Goal: Task Accomplishment & Management: Manage account settings

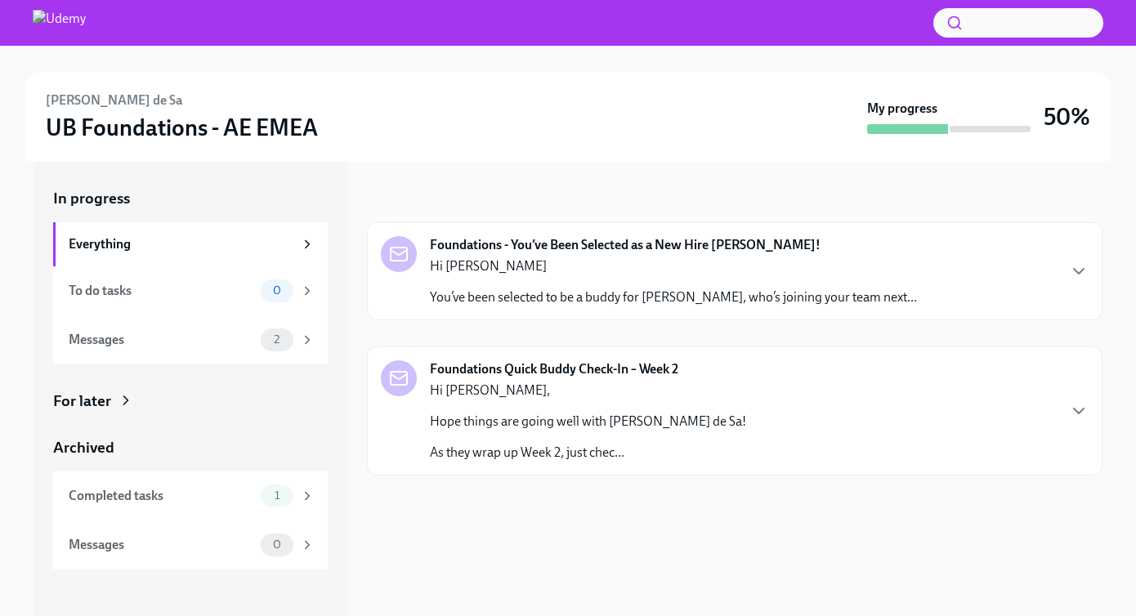
click at [578, 376] on strong "Foundations Quick Buddy Check-In – Week 2" at bounding box center [554, 370] width 249 height 18
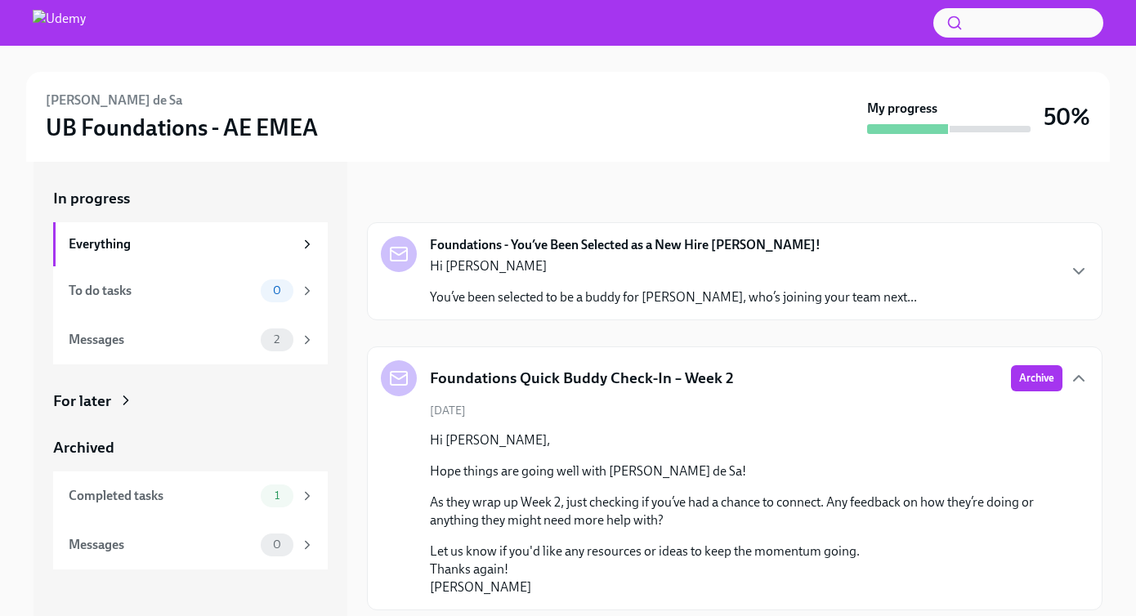
scroll to position [20, 0]
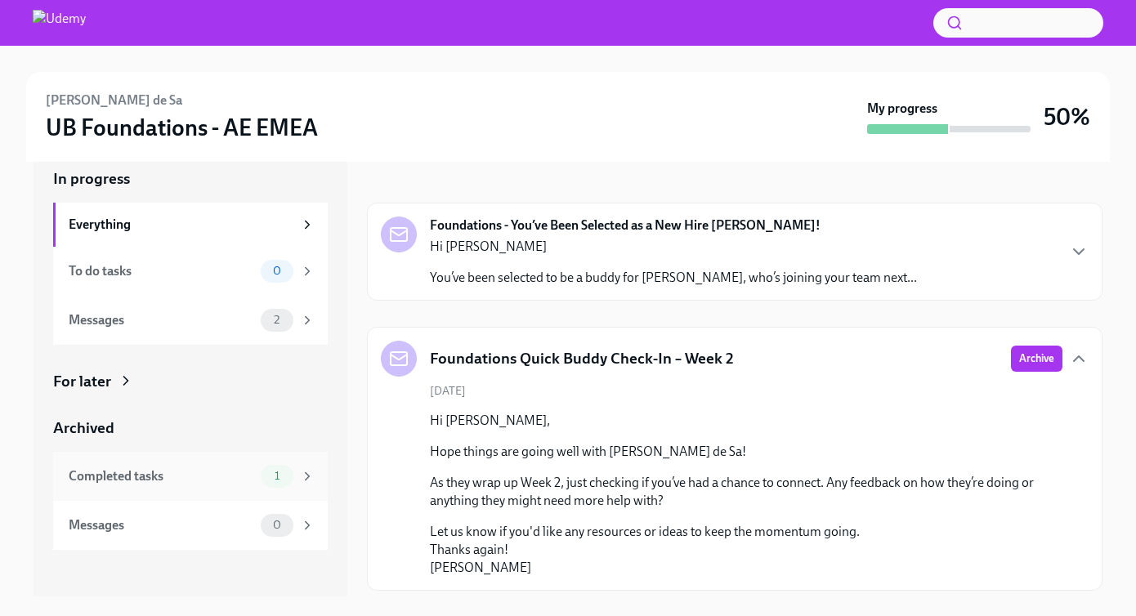
click at [196, 477] on div "Completed tasks" at bounding box center [162, 477] width 186 height 18
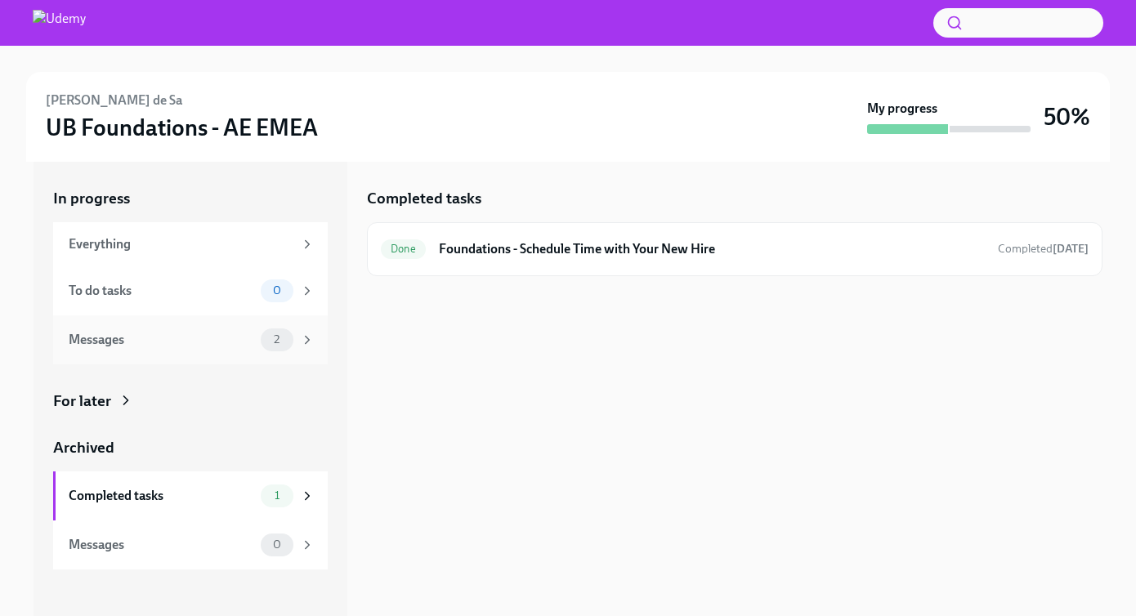
click at [157, 356] on div "Messages 2" at bounding box center [190, 340] width 275 height 49
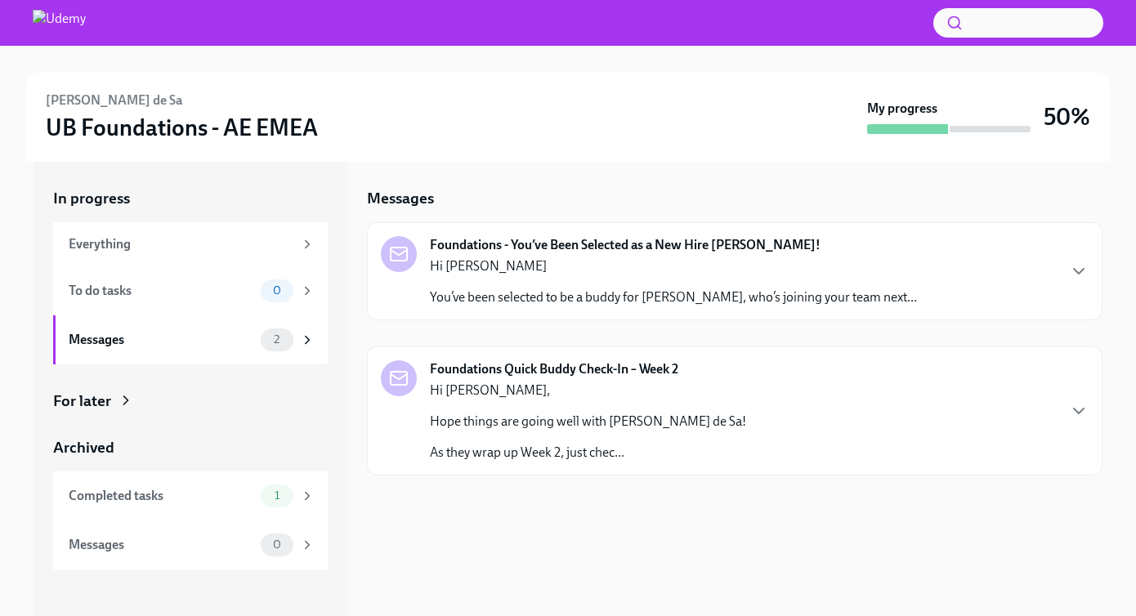
click at [503, 396] on p "Hi [PERSON_NAME]," at bounding box center [588, 391] width 316 height 18
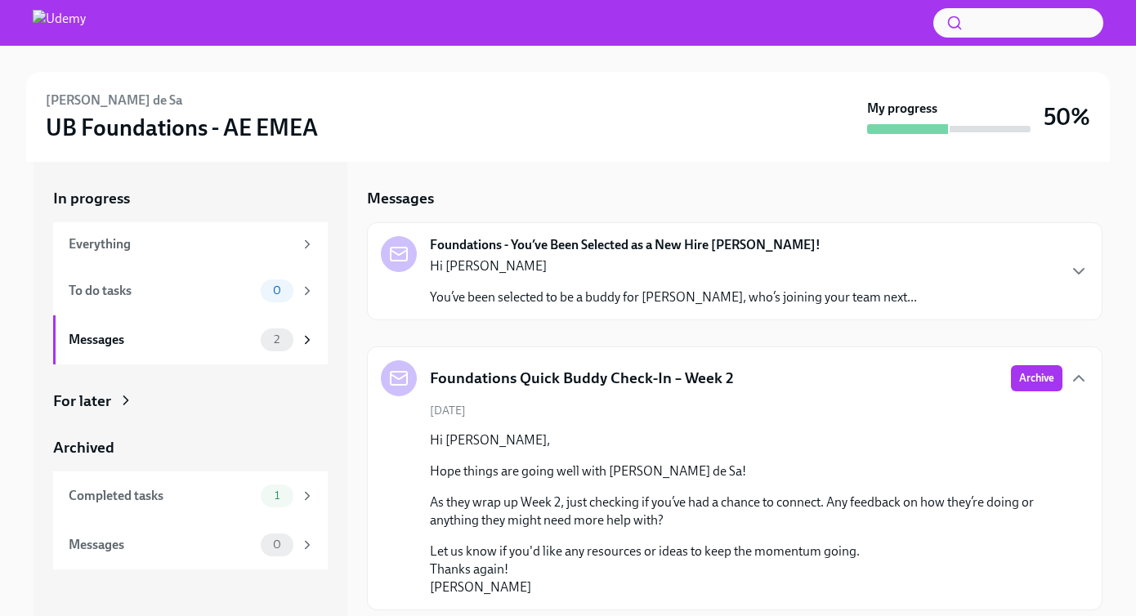
scroll to position [20, 0]
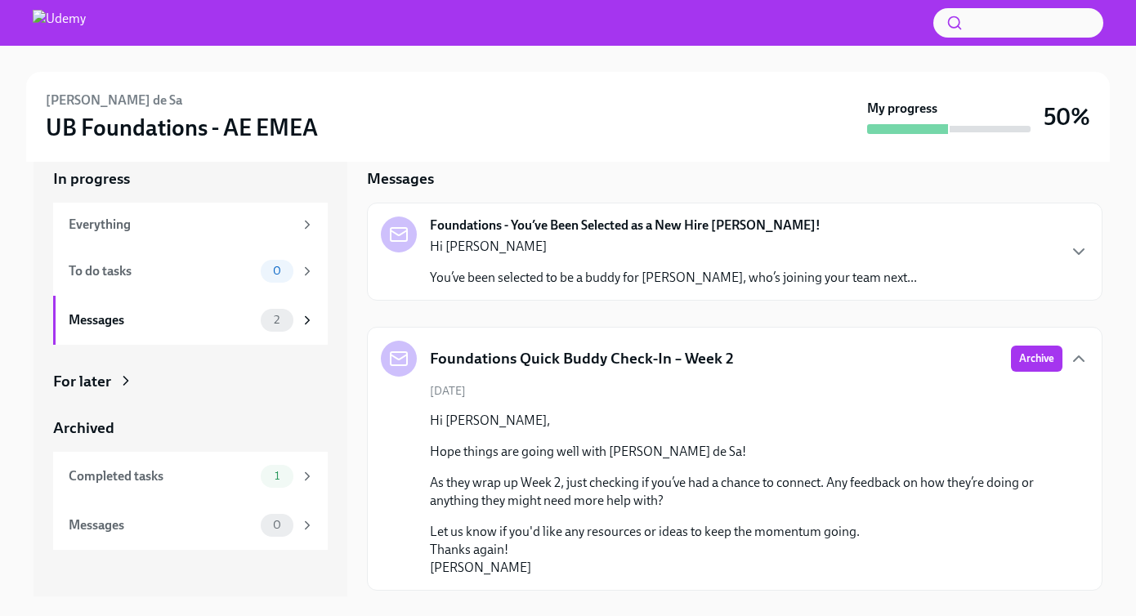
click at [555, 223] on strong "Foundations - You’ve Been Selected as a New Hire [PERSON_NAME]!" at bounding box center [625, 226] width 391 height 18
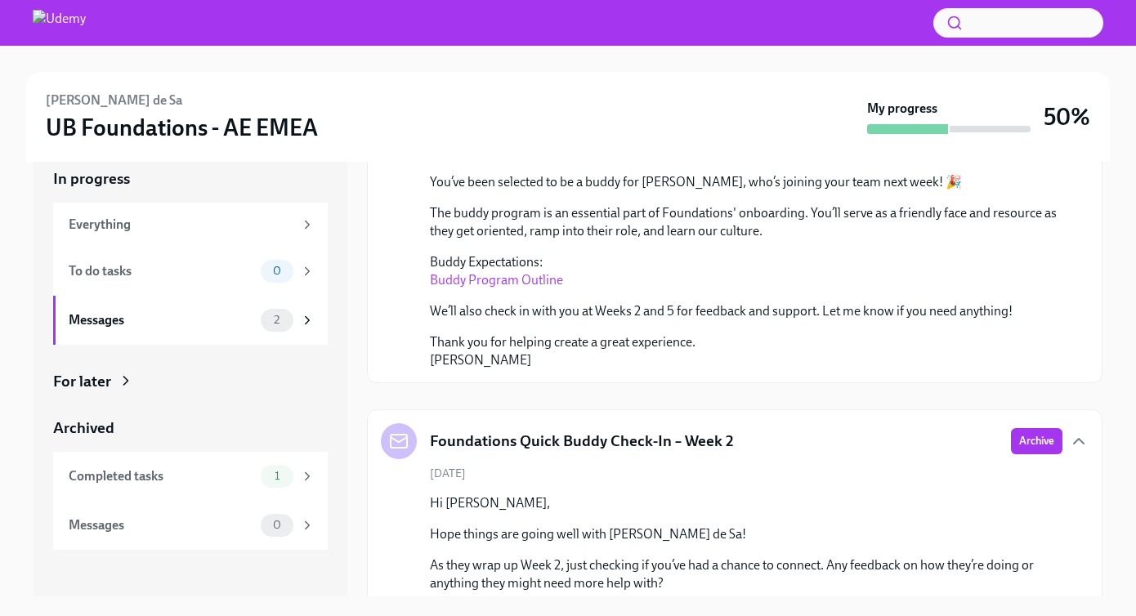
scroll to position [222, 0]
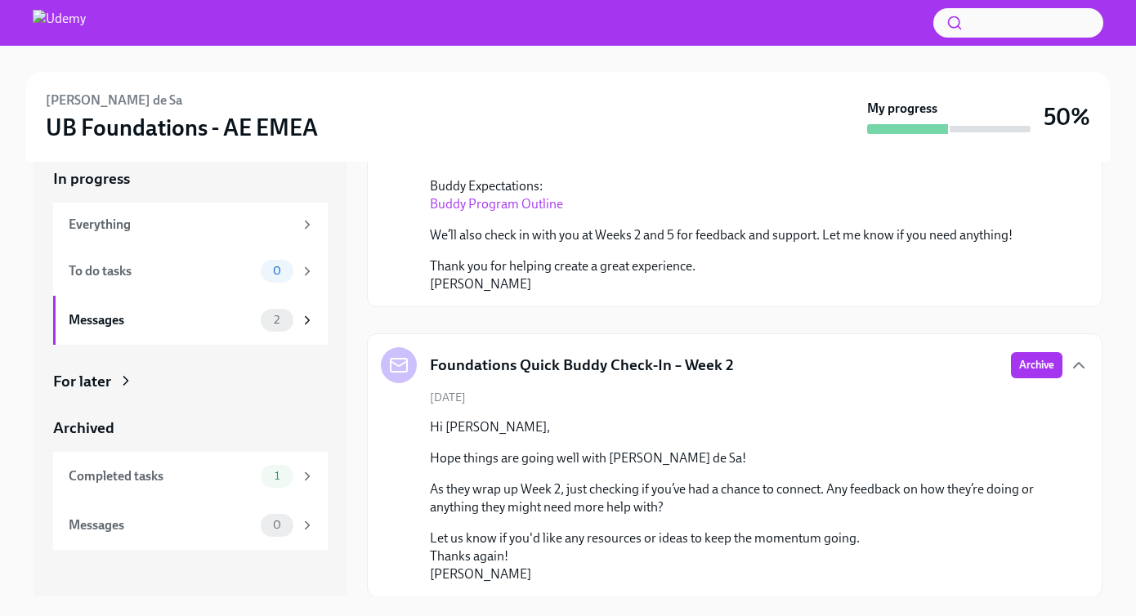
click at [719, 511] on p "As they wrap up Week 2, just checking if you’ve had a chance to connect. Any fe…" at bounding box center [746, 499] width 633 height 36
click at [179, 385] on div "For later" at bounding box center [190, 381] width 275 height 21
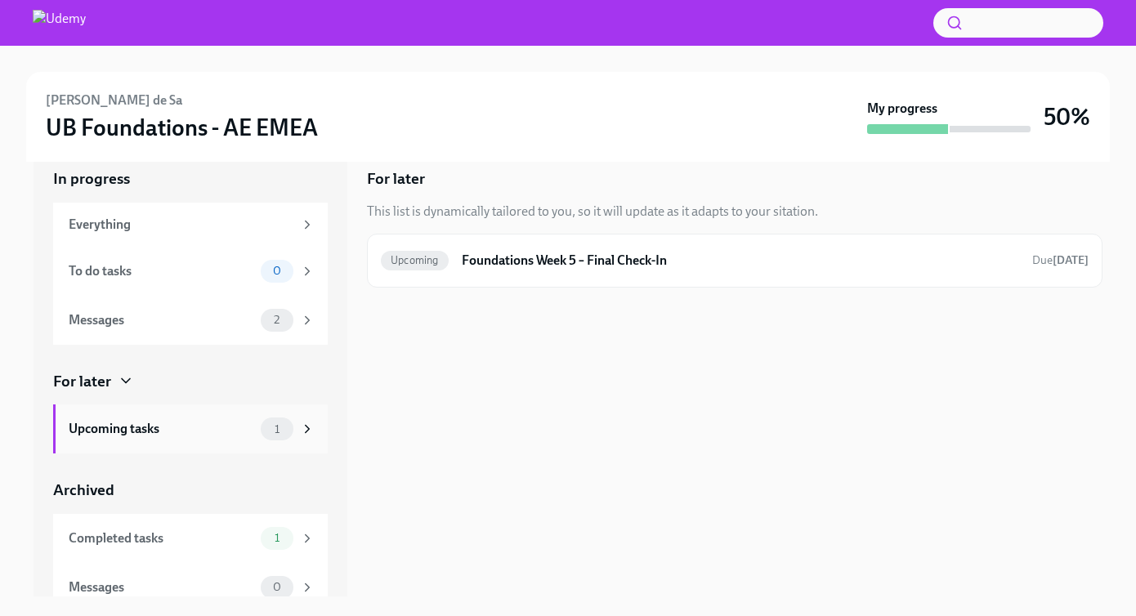
click at [160, 428] on div "Upcoming tasks" at bounding box center [162, 429] width 186 height 18
click at [602, 273] on div "Upcoming Foundations Week 5 – Final Check-In Due [DATE]" at bounding box center [735, 261] width 708 height 26
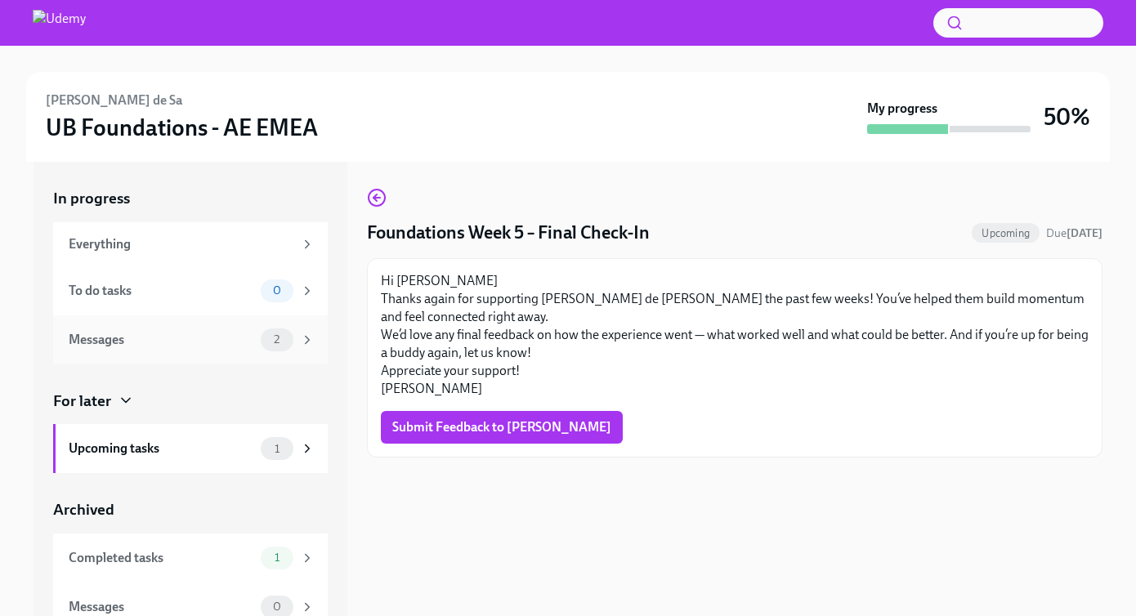
click at [221, 348] on div "Messages" at bounding box center [162, 340] width 186 height 18
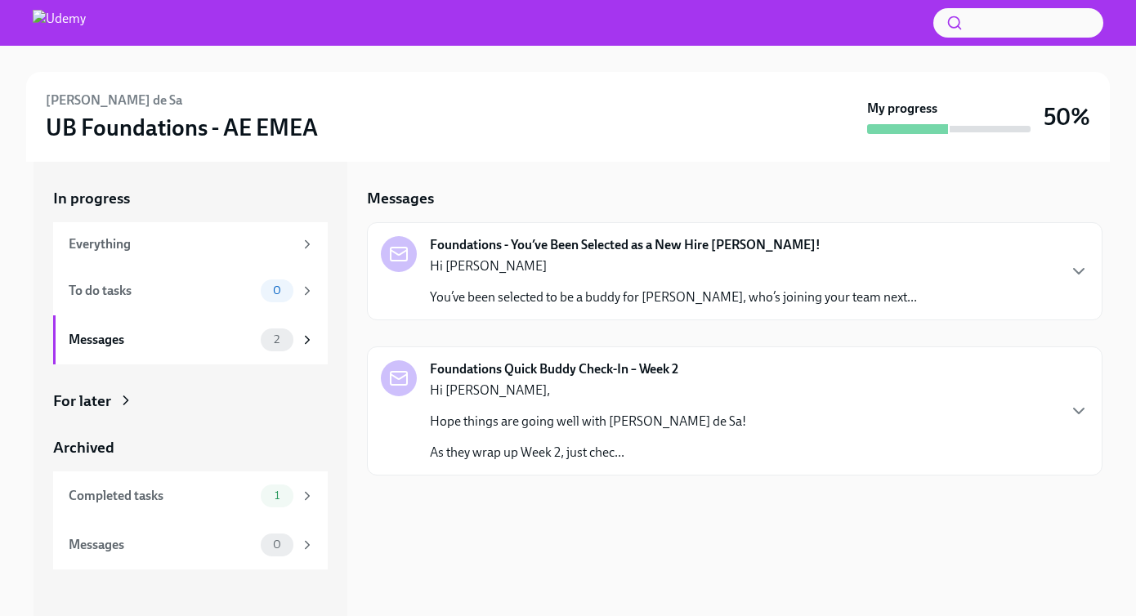
click at [595, 415] on p "Hope things are going well with [PERSON_NAME] de Sa!" at bounding box center [588, 422] width 316 height 18
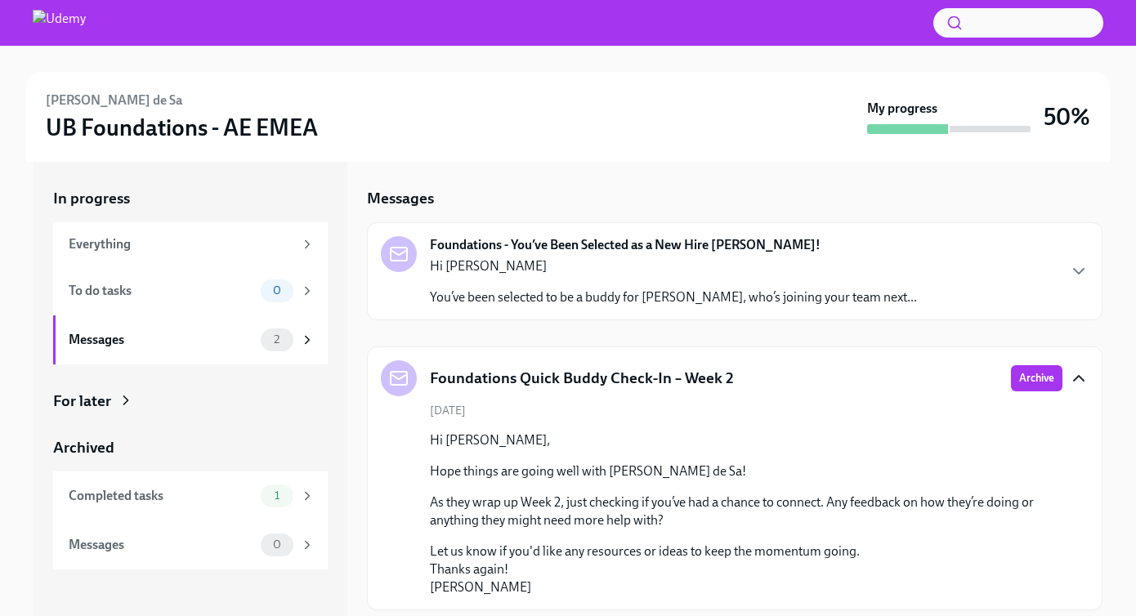
click at [1079, 381] on icon "button" at bounding box center [1079, 379] width 20 height 20
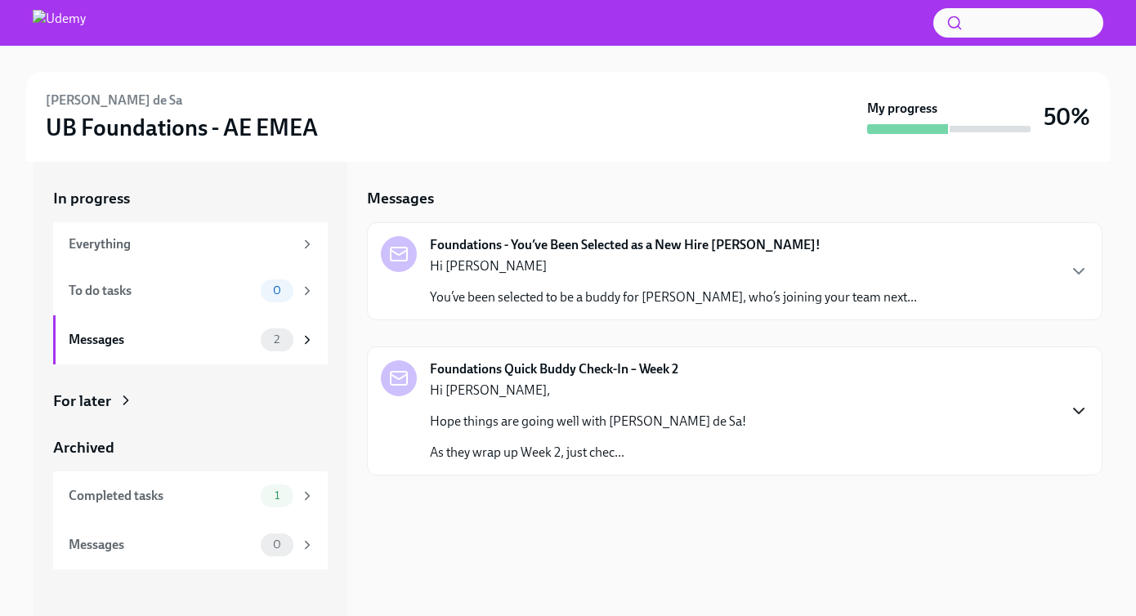
click at [1080, 418] on icon "button" at bounding box center [1079, 411] width 20 height 20
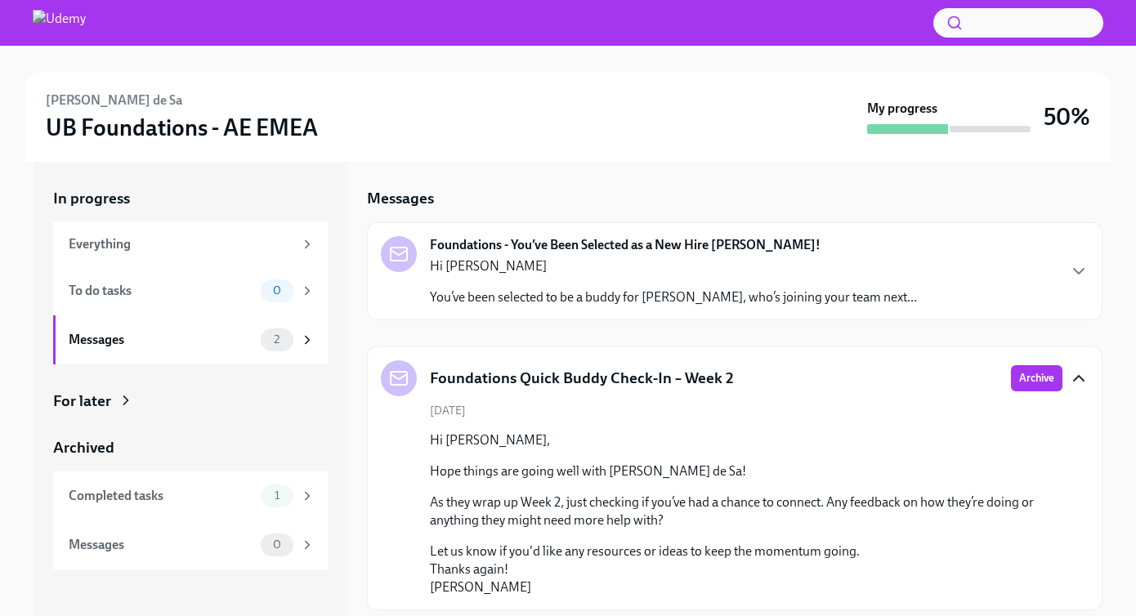
scroll to position [20, 0]
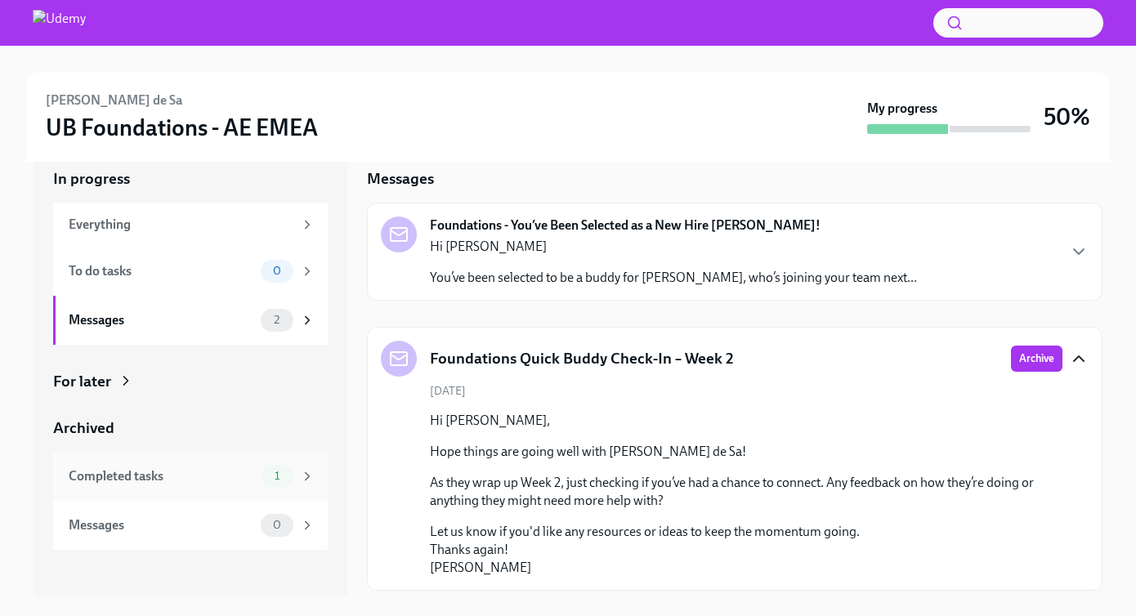
click at [190, 482] on div "Completed tasks" at bounding box center [162, 477] width 186 height 18
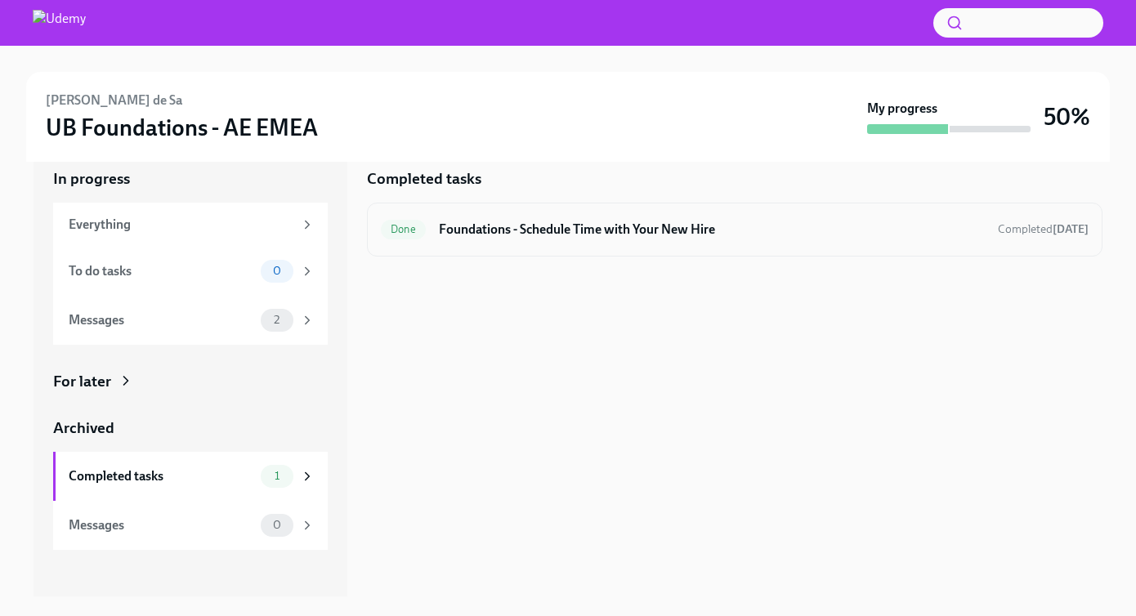
click at [778, 248] on div "Done Foundations - Schedule Time with Your New Hire Completed [DATE]" at bounding box center [735, 230] width 736 height 54
click at [615, 242] on div "Done Foundations - Schedule Time with Your New Hire Completed [DATE]" at bounding box center [735, 230] width 708 height 26
